Goal: Browse casually: Explore the website without a specific task or goal

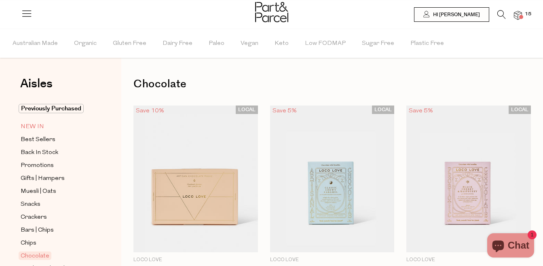
click at [34, 128] on span "NEW IN" at bounding box center [32, 127] width 23 height 10
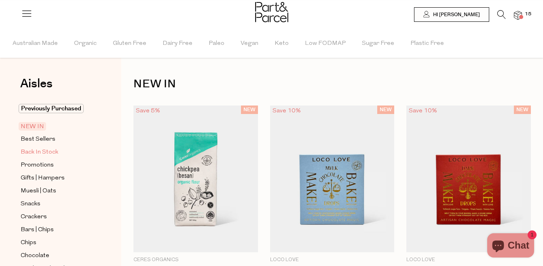
click at [34, 148] on span "Back In Stock" at bounding box center [40, 153] width 38 height 10
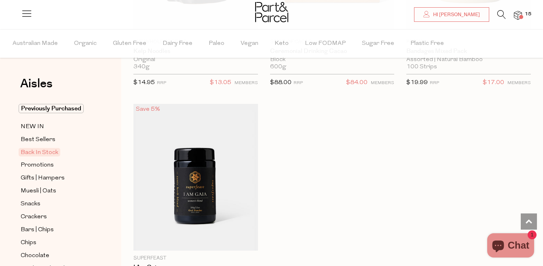
scroll to position [769, 0]
